Goal: Task Accomplishment & Management: Manage account settings

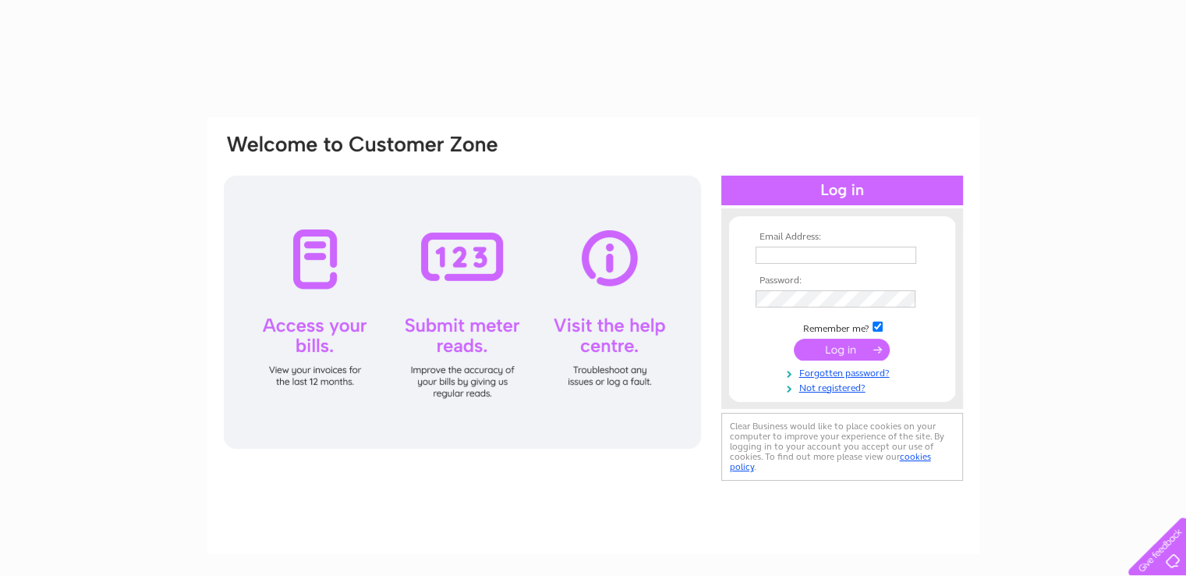
type input "[EMAIL_ADDRESS][DOMAIN_NAME]"
click at [838, 337] on td at bounding box center [842, 350] width 181 height 30
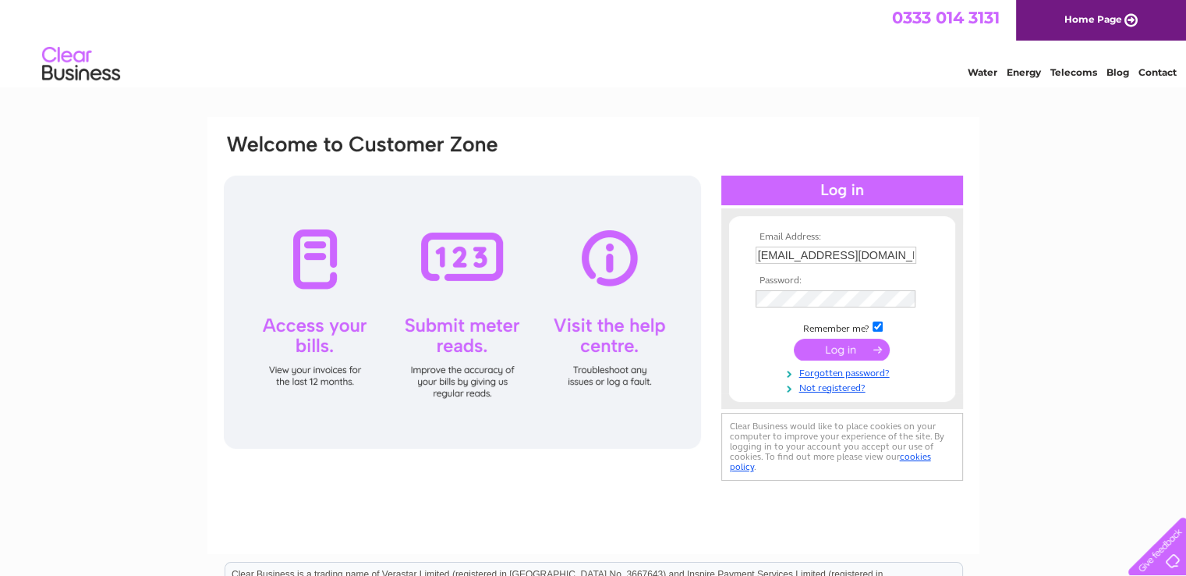
click at [836, 349] on input "submit" at bounding box center [842, 349] width 96 height 22
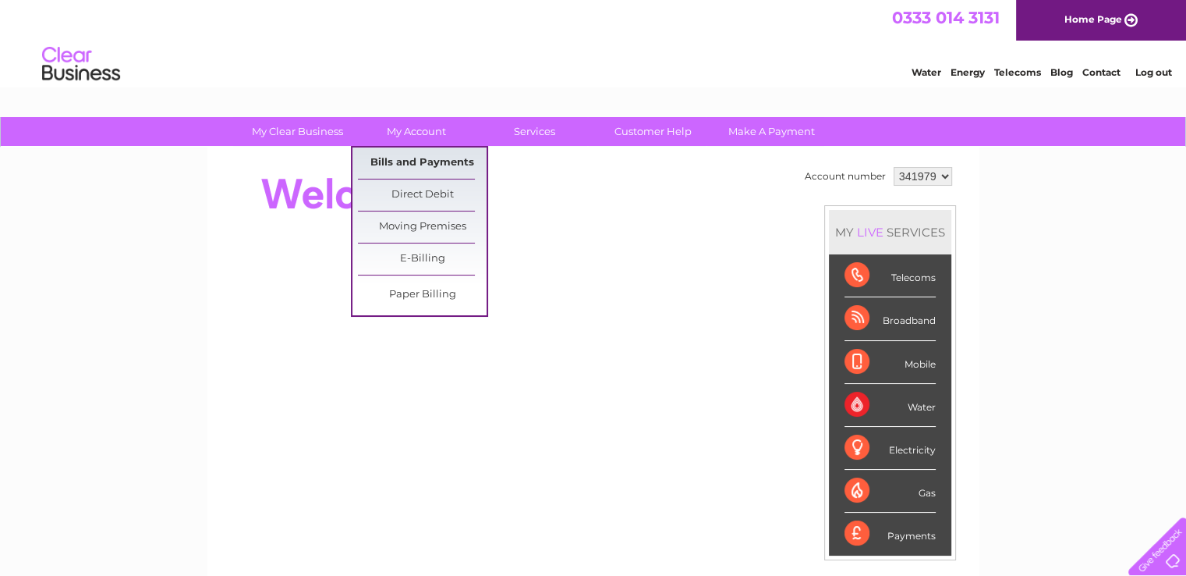
click at [435, 158] on link "Bills and Payments" at bounding box center [422, 162] width 129 height 31
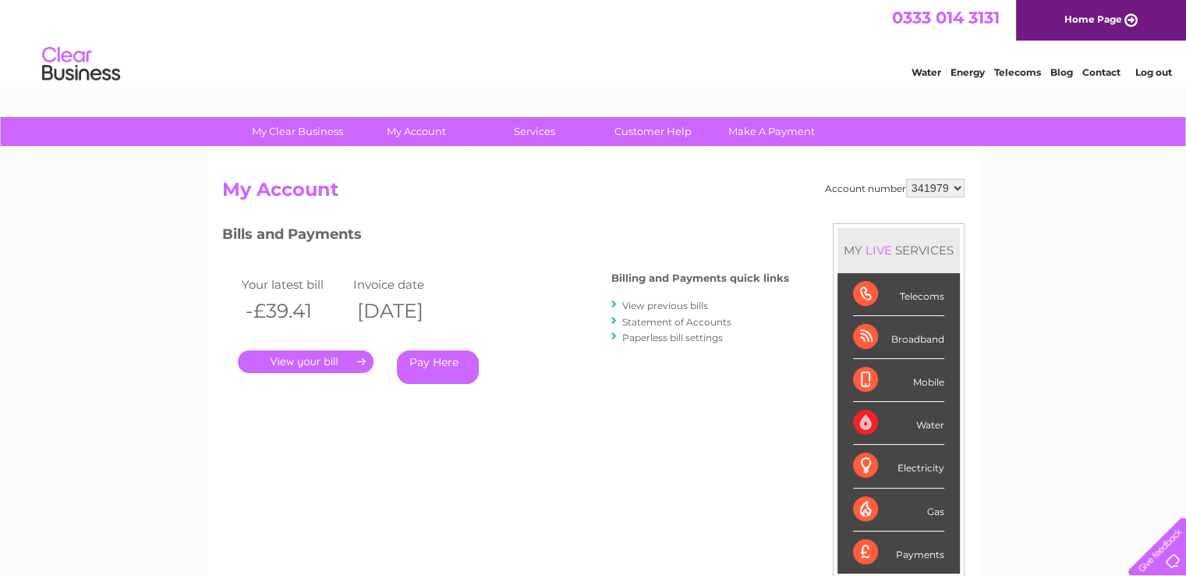
click at [958, 188] on select "341979 346931" at bounding box center [935, 188] width 58 height 19
select select "346931"
click at [906, 179] on select "341979 346931" at bounding box center [935, 188] width 58 height 19
click at [703, 302] on link "View previous bills" at bounding box center [665, 305] width 86 height 12
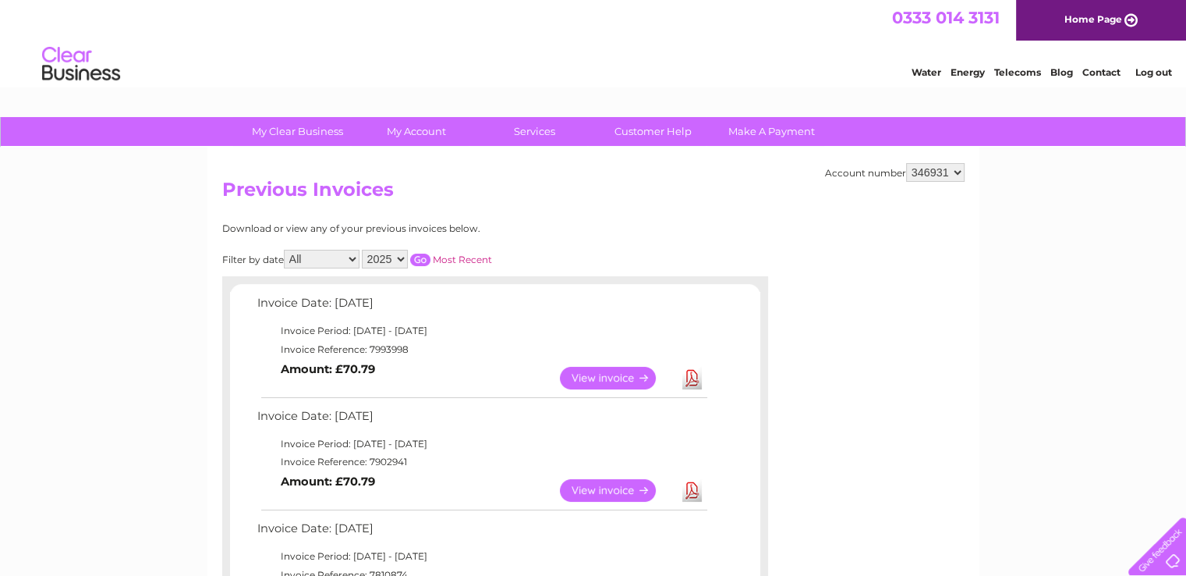
click at [624, 381] on link "View" at bounding box center [617, 378] width 115 height 23
